Goal: Transaction & Acquisition: Purchase product/service

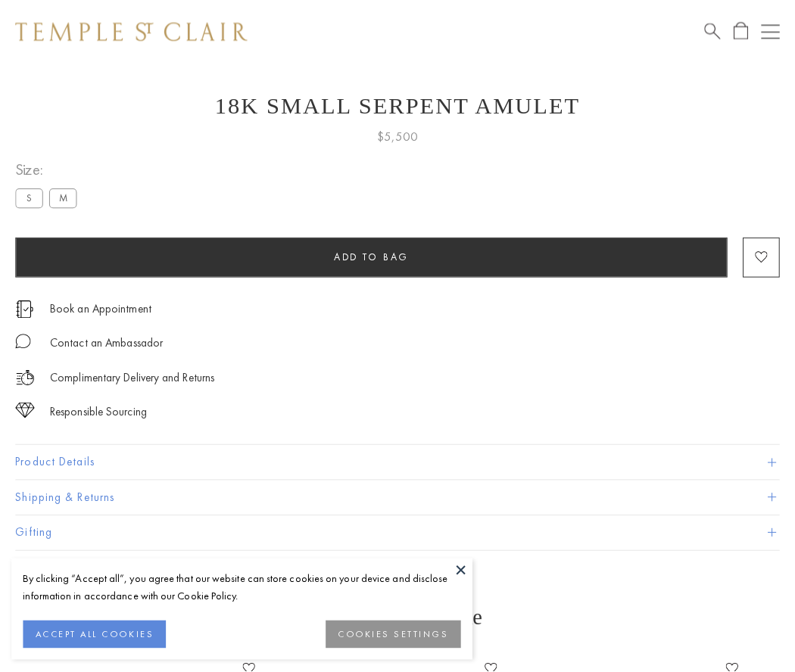
scroll to position [20, 0]
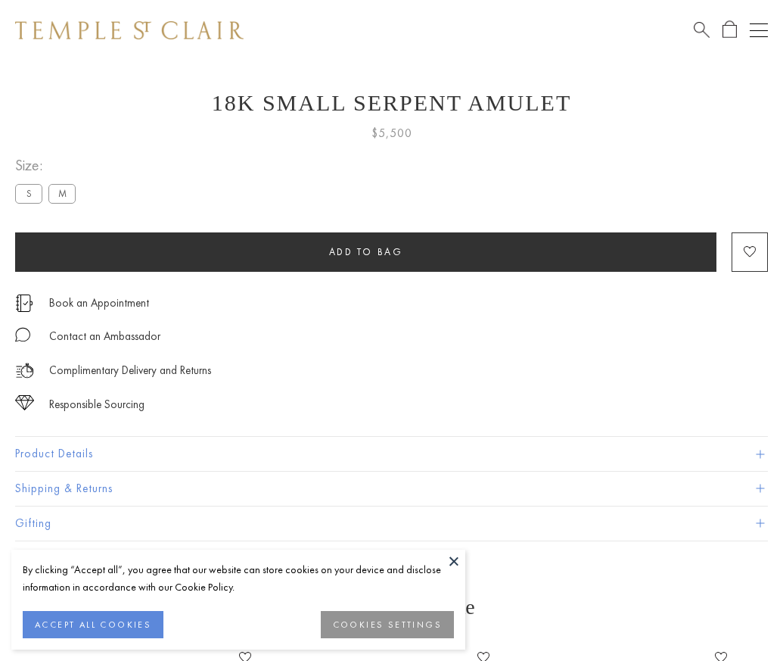
click at [366, 251] on span "Add to bag" at bounding box center [366, 251] width 74 height 13
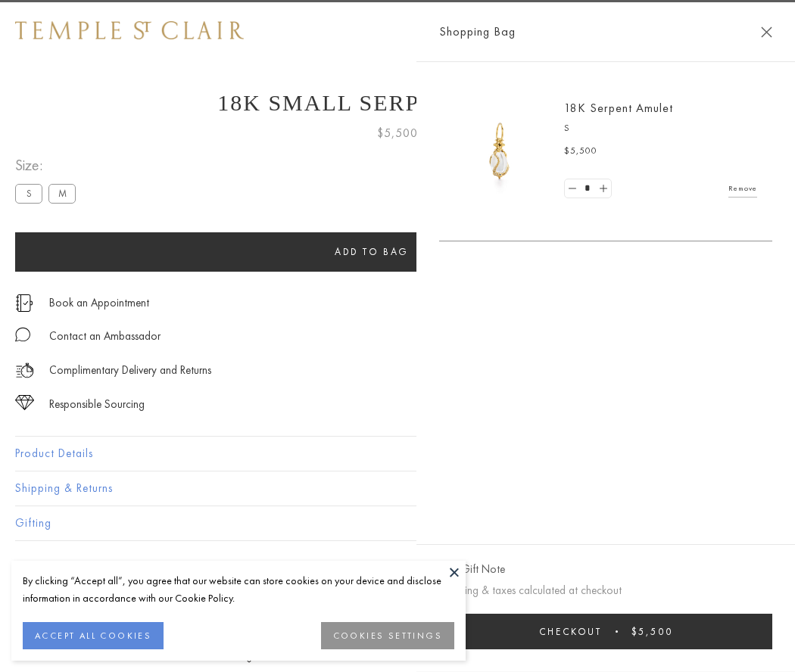
click at [643, 631] on button "Checkout $5,500" at bounding box center [605, 632] width 333 height 36
